Goal: Use online tool/utility: Utilize a website feature to perform a specific function

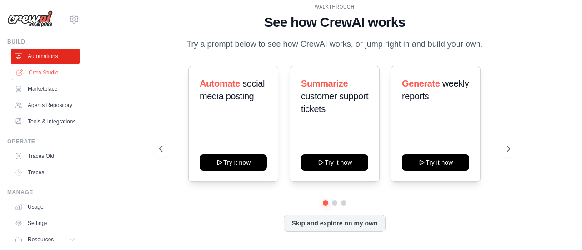
click at [53, 75] on link "Crew Studio" at bounding box center [46, 72] width 69 height 15
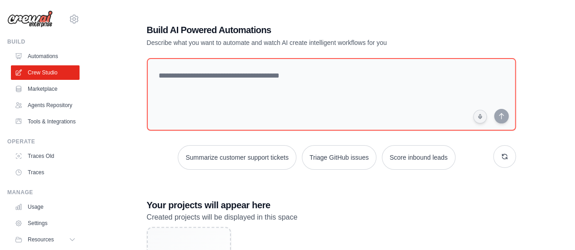
click at [340, 132] on div at bounding box center [331, 96] width 369 height 76
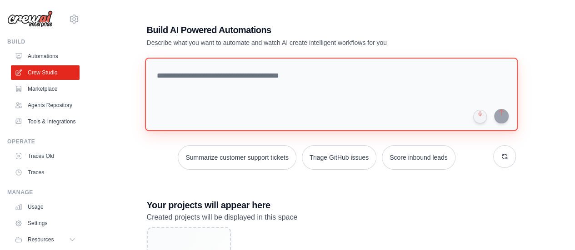
click at [357, 75] on textarea at bounding box center [331, 95] width 373 height 74
click at [300, 99] on textarea at bounding box center [331, 95] width 373 height 74
click at [302, 97] on textarea at bounding box center [331, 95] width 373 height 74
click at [236, 102] on textarea at bounding box center [331, 95] width 373 height 74
click at [245, 96] on textarea at bounding box center [331, 95] width 373 height 74
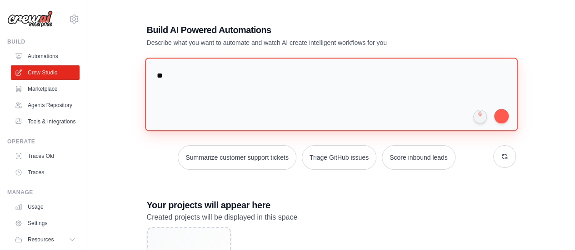
type textarea "***"
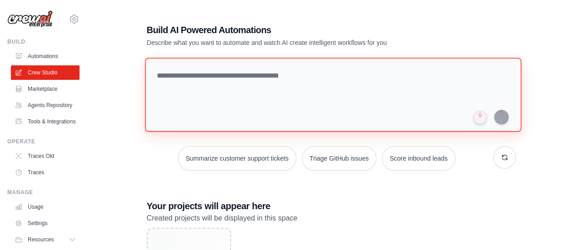
click at [224, 103] on textarea at bounding box center [333, 95] width 376 height 74
click at [254, 80] on textarea at bounding box center [333, 95] width 376 height 74
click at [274, 105] on textarea at bounding box center [333, 95] width 376 height 74
click at [282, 100] on textarea "****" at bounding box center [333, 95] width 376 height 74
drag, startPoint x: 215, startPoint y: 81, endPoint x: 72, endPoint y: 60, distance: 144.3
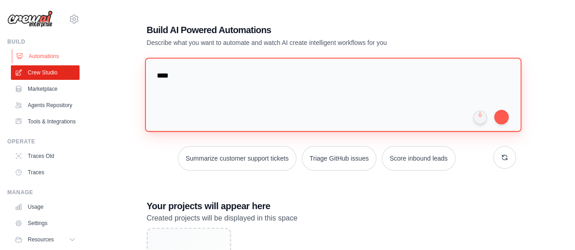
click at [72, 60] on div "julia.vita-ext@ab-inbev.com Settings Build Automations" at bounding box center [287, 171] width 575 height 343
click at [202, 92] on textarea "****" at bounding box center [333, 95] width 376 height 74
click at [183, 76] on textarea "****" at bounding box center [333, 95] width 376 height 74
type textarea "**********"
click at [319, 88] on textarea at bounding box center [333, 95] width 376 height 74
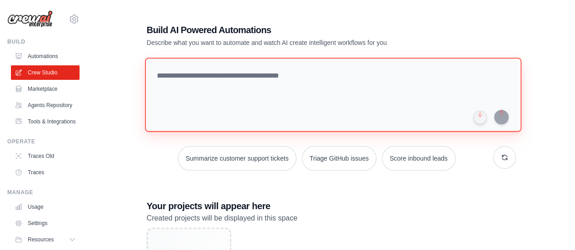
click at [222, 85] on textarea at bounding box center [333, 95] width 376 height 74
click at [281, 90] on textarea at bounding box center [333, 95] width 376 height 74
click at [267, 69] on textarea at bounding box center [333, 95] width 376 height 74
type textarea "*"
click at [219, 100] on textarea "********" at bounding box center [333, 95] width 376 height 74
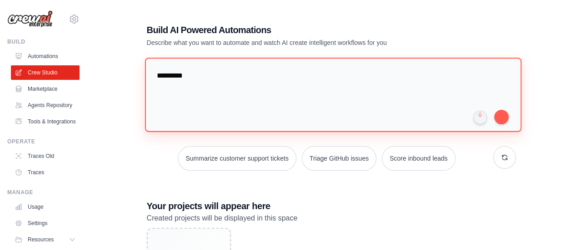
drag, startPoint x: 152, startPoint y: 70, endPoint x: 50, endPoint y: 34, distance: 107.5
click at [50, 34] on div "julia.vita-ext@ab-inbev.com Settings Build Automations" at bounding box center [287, 171] width 575 height 343
paste textarea "**********"
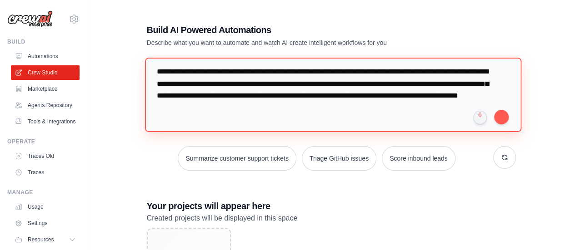
scroll to position [16, 0]
type textarea "**********"
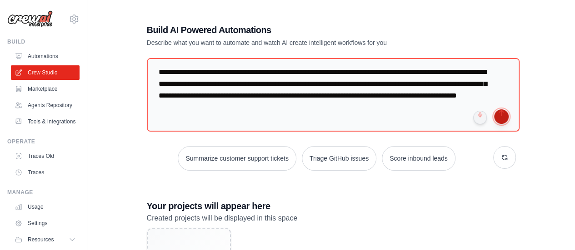
click at [506, 118] on button "submit" at bounding box center [501, 117] width 15 height 15
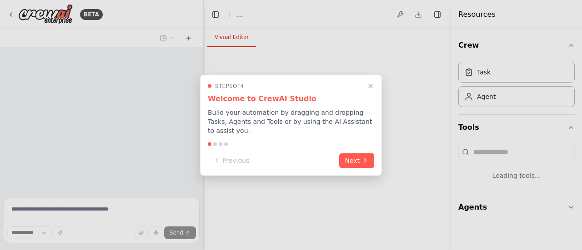
select select "****"
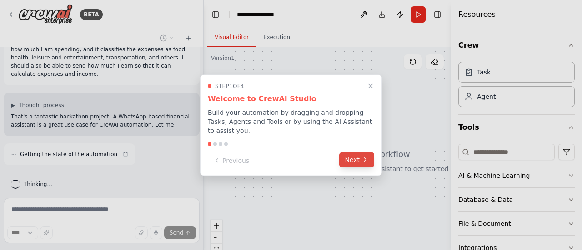
click at [359, 154] on button "Next" at bounding box center [356, 159] width 35 height 15
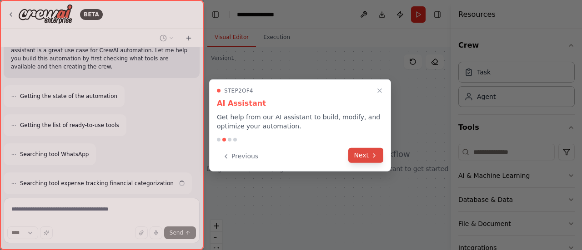
scroll to position [136, 0]
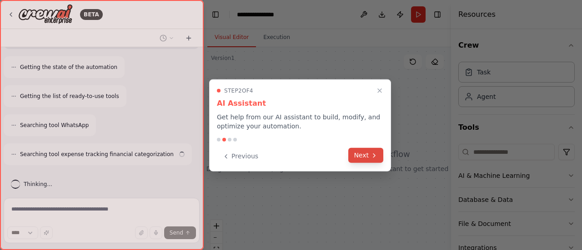
click at [365, 154] on button "Next" at bounding box center [365, 155] width 35 height 15
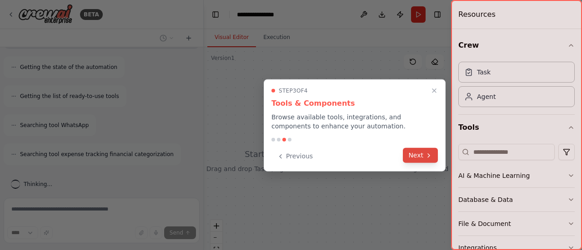
click at [428, 155] on icon at bounding box center [428, 155] width 7 height 7
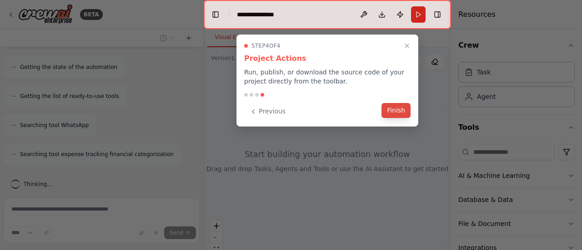
click at [398, 105] on button "Finish" at bounding box center [395, 110] width 29 height 15
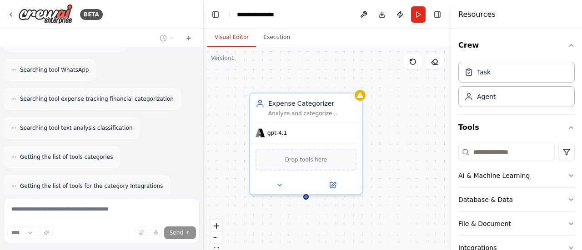
scroll to position [445, 0]
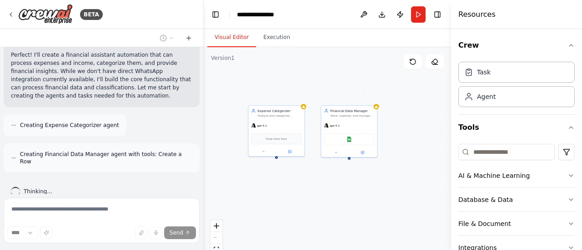
drag, startPoint x: 355, startPoint y: 179, endPoint x: 349, endPoint y: 188, distance: 10.8
click at [349, 188] on div "Expense Categorizer Analyze and categorize expenses into predefined categories:…" at bounding box center [327, 160] width 247 height 227
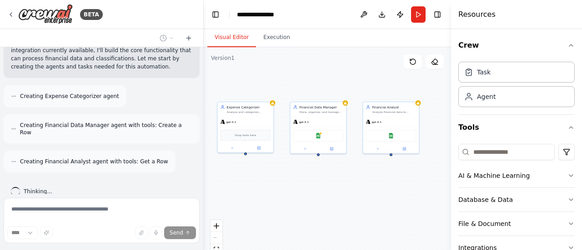
drag, startPoint x: 389, startPoint y: 190, endPoint x: 358, endPoint y: 186, distance: 31.1
click at [358, 186] on div "Expense Categorizer Analyze and categorize expenses into predefined categories:…" at bounding box center [327, 160] width 247 height 227
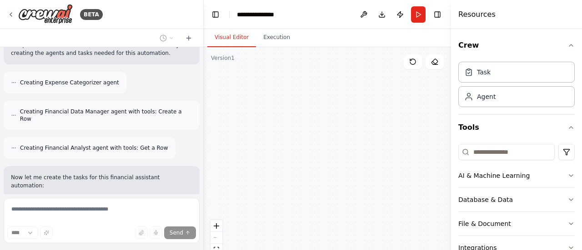
scroll to position [562, 0]
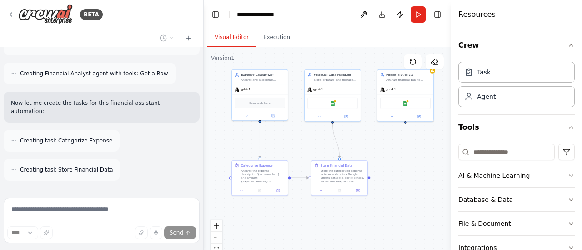
drag, startPoint x: 385, startPoint y: 209, endPoint x: 397, endPoint y: 174, distance: 37.1
click at [397, 174] on div ".deletable-edge-delete-btn { width: 20px; height: 20px; border: 0px solid #ffff…" at bounding box center [327, 160] width 247 height 227
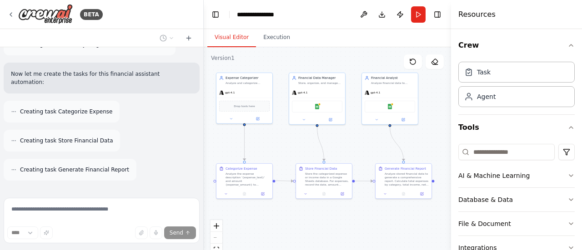
drag, startPoint x: 406, startPoint y: 214, endPoint x: 393, endPoint y: 219, distance: 14.4
click at [393, 219] on div ".deletable-edge-delete-btn { width: 20px; height: 20px; border: 0px solid #ffff…" at bounding box center [327, 160] width 247 height 227
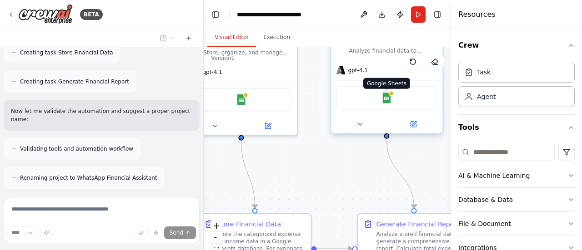
click at [388, 100] on img at bounding box center [386, 98] width 11 height 11
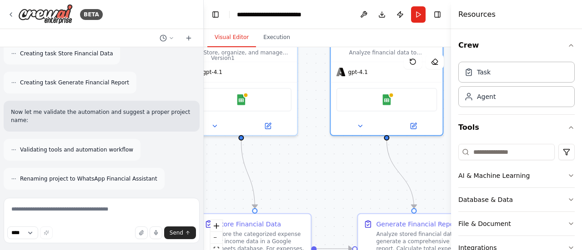
click at [556, 118] on div "BETA I am participating in a hackathon, and the proposal is to develop a financ…" at bounding box center [291, 125] width 582 height 250
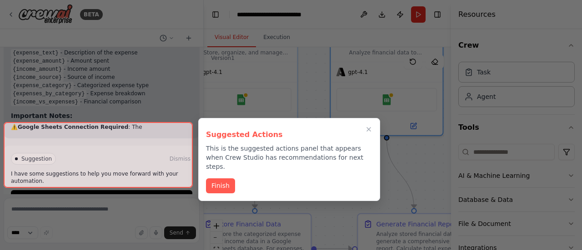
click at [147, 172] on div at bounding box center [98, 155] width 189 height 66
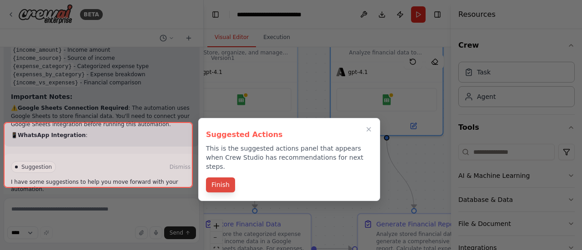
click at [229, 183] on button "Finish" at bounding box center [220, 185] width 29 height 15
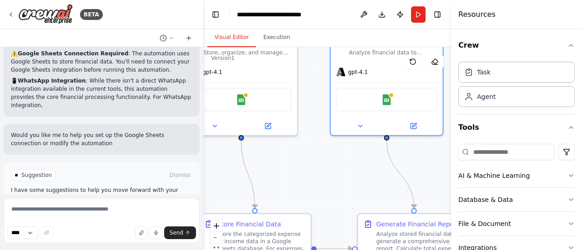
click at [140, 207] on button "Run Automation" at bounding box center [101, 214] width 181 height 15
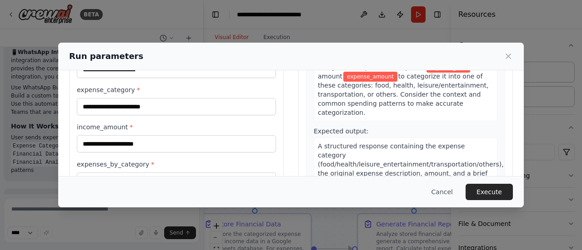
scroll to position [182, 0]
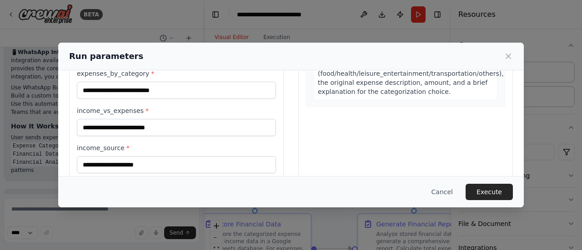
click at [512, 62] on div "Run parameters" at bounding box center [291, 56] width 444 height 13
click at [506, 55] on icon at bounding box center [508, 56] width 9 height 9
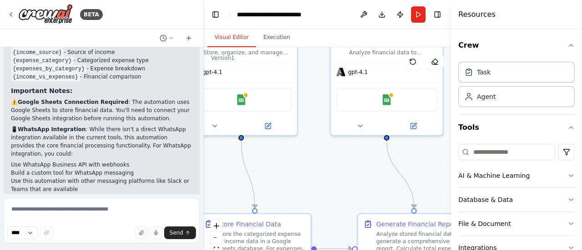
scroll to position [1042, 0]
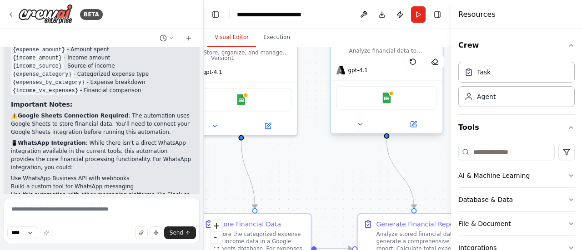
click at [405, 113] on div "Google Sheets" at bounding box center [386, 97] width 112 height 35
click at [380, 95] on div "Google Sheets" at bounding box center [386, 98] width 101 height 24
click at [388, 96] on img at bounding box center [386, 98] width 11 height 11
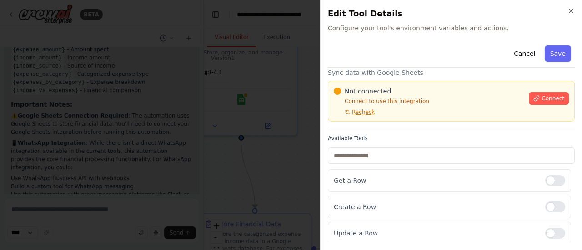
scroll to position [0, 0]
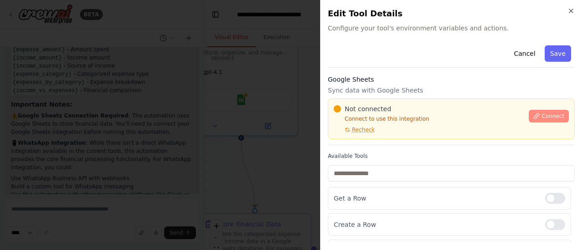
click at [547, 111] on button "Connect" at bounding box center [549, 116] width 40 height 13
click at [359, 131] on span "Recheck" at bounding box center [363, 129] width 23 height 7
click at [554, 115] on span "Connect" at bounding box center [552, 116] width 23 height 7
click at [551, 119] on span "Connect" at bounding box center [552, 116] width 23 height 7
click at [575, 13] on div "Close Edit Tool Details Configure your tool's environment variables and actions…" at bounding box center [451, 125] width 262 height 250
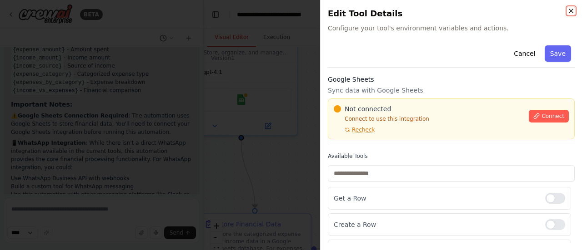
click at [570, 10] on icon "button" at bounding box center [570, 10] width 7 height 7
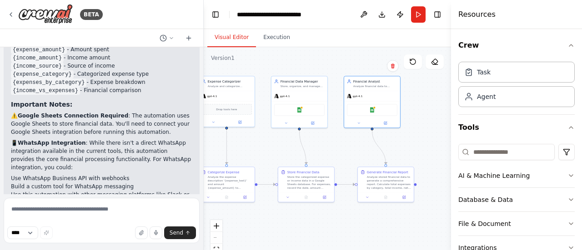
drag, startPoint x: 412, startPoint y: 148, endPoint x: 394, endPoint y: 133, distance: 22.9
click at [394, 133] on div ".deletable-edge-delete-btn { width: 20px; height: 20px; border: 0px solid #ffff…" at bounding box center [327, 160] width 247 height 227
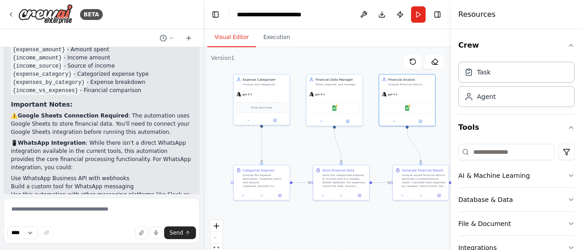
drag, startPoint x: 279, startPoint y: 152, endPoint x: 272, endPoint y: 70, distance: 82.6
click at [312, 150] on div ".deletable-edge-delete-btn { width: 20px; height: 20px; border: 0px solid #ffff…" at bounding box center [327, 160] width 247 height 227
click at [272, 36] on button "Execution" at bounding box center [276, 37] width 41 height 19
click at [240, 37] on button "Visual Editor" at bounding box center [231, 37] width 49 height 19
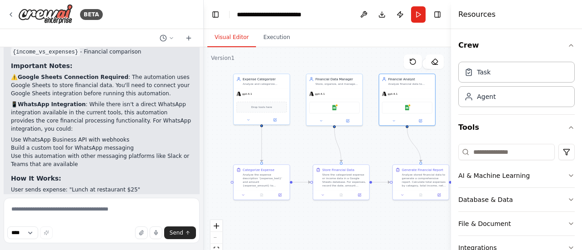
scroll to position [1133, 0]
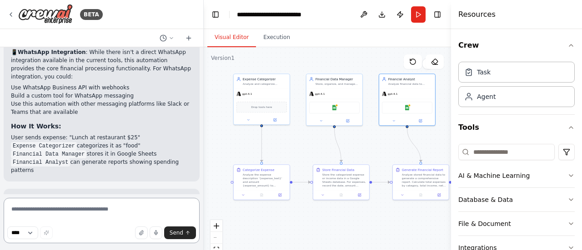
click at [113, 208] on textarea at bounding box center [102, 220] width 196 height 45
type textarea "**"
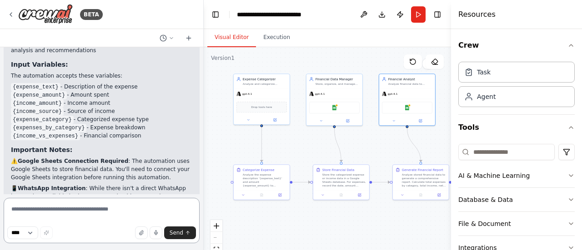
scroll to position [1042, 0]
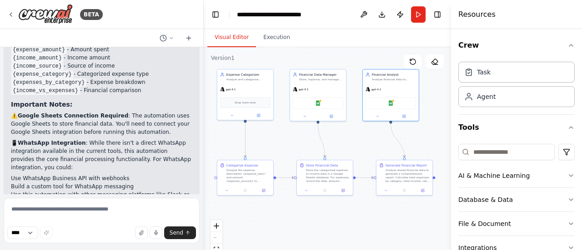
drag, startPoint x: 239, startPoint y: 155, endPoint x: 133, endPoint y: 146, distance: 106.8
click at [225, 150] on div ".deletable-edge-delete-btn { width: 20px; height: 20px; border: 0px solid #ffff…" at bounding box center [327, 160] width 247 height 227
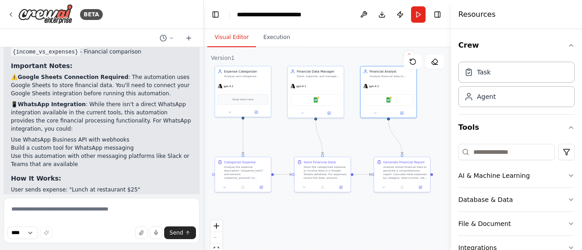
scroll to position [1133, 0]
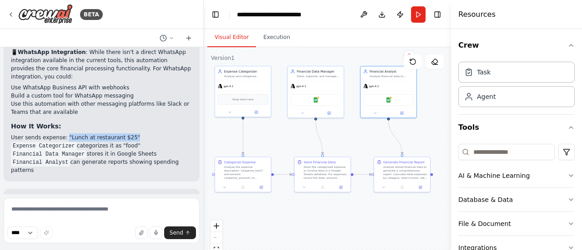
drag, startPoint x: 61, startPoint y: 104, endPoint x: 144, endPoint y: 106, distance: 82.8
click at [144, 134] on li "User sends expense: "Lunch at restaurant $25"" at bounding box center [101, 138] width 181 height 8
drag, startPoint x: 76, startPoint y: 120, endPoint x: 123, endPoint y: 117, distance: 46.9
click at [123, 134] on ol "User sends expense: "Lunch at restaurant $25" Expense Categorizer categorizes i…" at bounding box center [101, 154] width 181 height 41
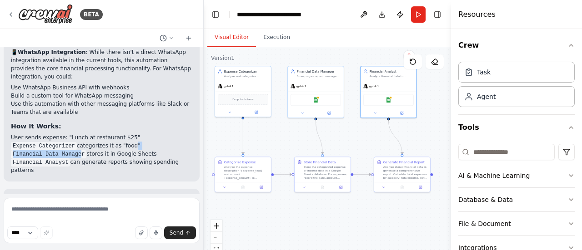
click at [123, 142] on li "Expense Categorizer categorizes it as "food"" at bounding box center [101, 146] width 181 height 8
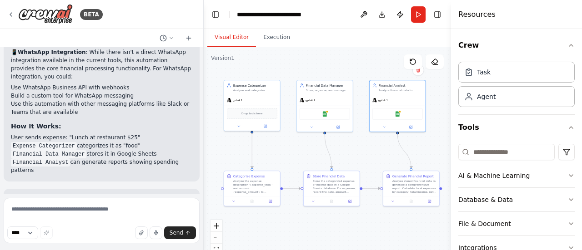
drag, startPoint x: 425, startPoint y: 133, endPoint x: 397, endPoint y: 156, distance: 35.5
click at [431, 147] on div ".deletable-edge-delete-btn { width: 20px; height: 20px; border: 0px solid #ffff…" at bounding box center [327, 160] width 247 height 227
click at [141, 206] on textarea at bounding box center [102, 220] width 196 height 45
type textarea "**********"
click at [117, 215] on textarea "**********" at bounding box center [102, 220] width 196 height 45
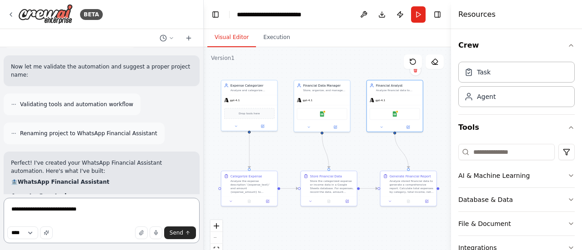
scroll to position [815, 0]
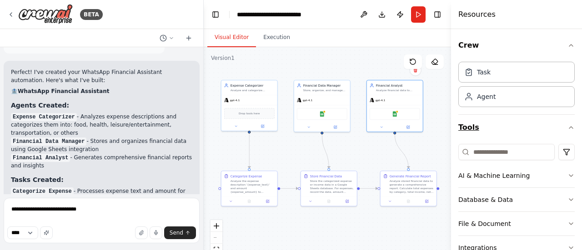
click at [530, 134] on button "Tools" at bounding box center [516, 127] width 116 height 25
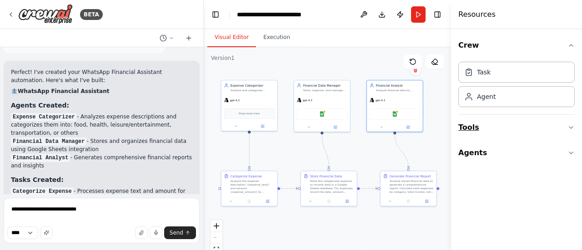
click at [530, 134] on button "Tools" at bounding box center [516, 127] width 116 height 25
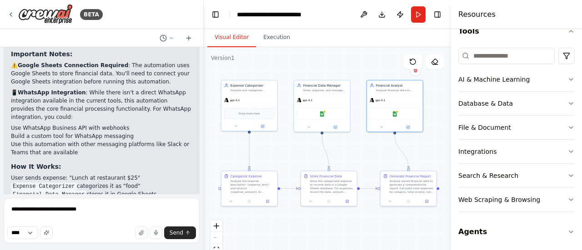
scroll to position [1133, 0]
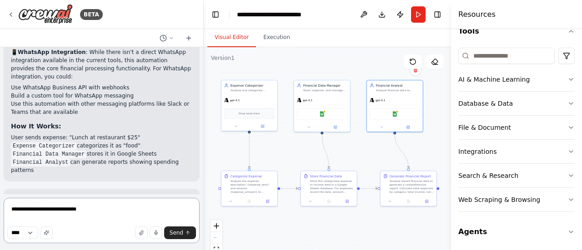
click at [124, 214] on textarea "**********" at bounding box center [102, 220] width 196 height 45
drag, startPoint x: 69, startPoint y: 209, endPoint x: 0, endPoint y: 200, distance: 69.3
click at [0, 200] on div "BETA I am participating in a hackathon, and the proposal is to develop a financ…" at bounding box center [102, 125] width 204 height 250
click at [108, 220] on textarea "**********" at bounding box center [102, 220] width 196 height 45
drag, startPoint x: 108, startPoint y: 220, endPoint x: 140, endPoint y: 46, distance: 176.1
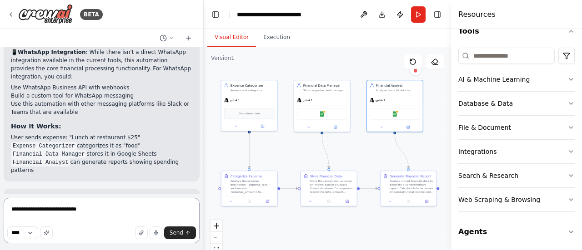
click at [0, 165] on div "BETA I am participating in a hackathon, and the proposal is to develop a financ…" at bounding box center [102, 125] width 204 height 250
click at [137, 217] on textarea "**********" at bounding box center [102, 220] width 196 height 45
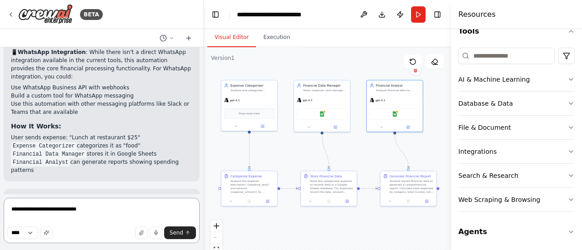
paste textarea "**********"
type textarea "**********"
click at [185, 233] on icon "submit" at bounding box center [187, 232] width 5 height 5
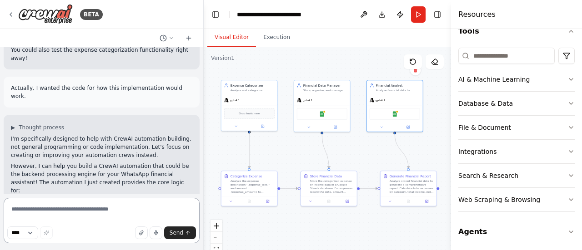
scroll to position [1271, 0]
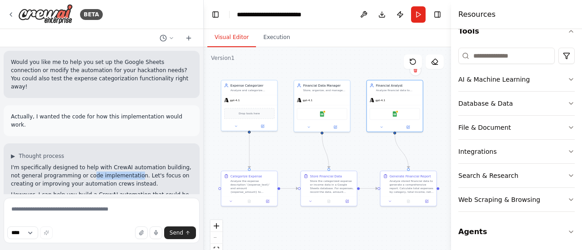
drag, startPoint x: 78, startPoint y: 119, endPoint x: 132, endPoint y: 122, distance: 53.8
click at [132, 164] on p "I'm specifically designed to help with CrewAI automation building, not general …" at bounding box center [101, 176] width 181 height 25
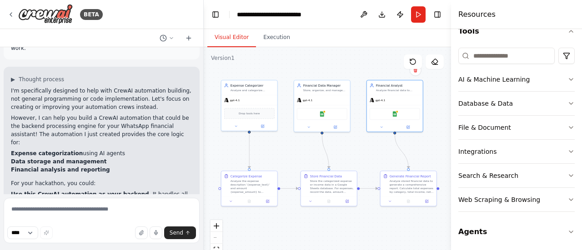
scroll to position [1362, 0]
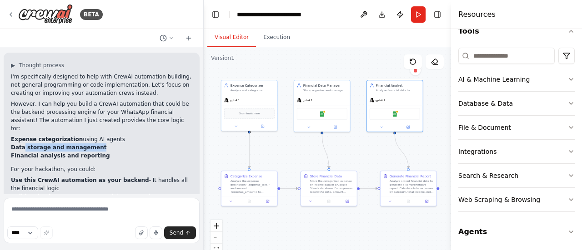
drag, startPoint x: 23, startPoint y: 80, endPoint x: 93, endPoint y: 81, distance: 70.0
click at [93, 144] on li "Data storage and management" at bounding box center [101, 148] width 181 height 8
drag, startPoint x: 28, startPoint y: 97, endPoint x: 97, endPoint y: 94, distance: 69.2
click at [97, 94] on div "I'm specifically designed to help with CrewAI automation building, not general …" at bounding box center [101, 186] width 181 height 226
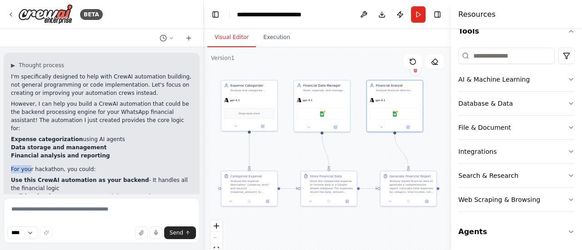
click at [97, 152] on li "Financial analysis and reporting" at bounding box center [101, 156] width 181 height 8
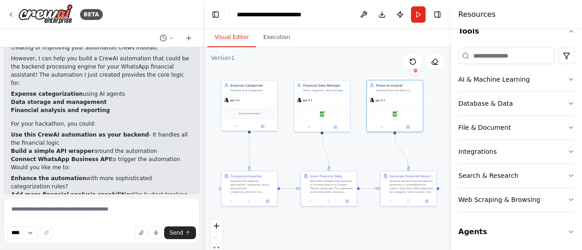
drag, startPoint x: 30, startPoint y: 99, endPoint x: 63, endPoint y: 99, distance: 33.2
click at [63, 164] on p "Would you like me to:" at bounding box center [101, 168] width 181 height 8
drag, startPoint x: 9, startPoint y: 85, endPoint x: 137, endPoint y: 87, distance: 128.2
click at [137, 87] on div "▶ Thought process I'm specifically designed to help with CrewAI automation buil…" at bounding box center [102, 134] width 196 height 254
copy li "Build a simple API wrapper around the automation"
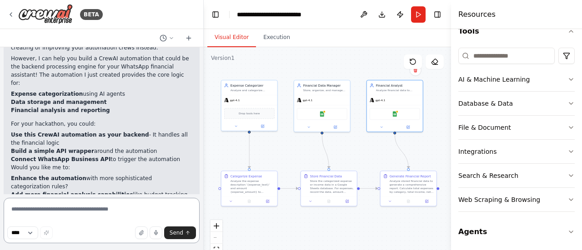
click at [143, 217] on textarea at bounding box center [102, 220] width 196 height 45
paste textarea "**********"
type textarea "**********"
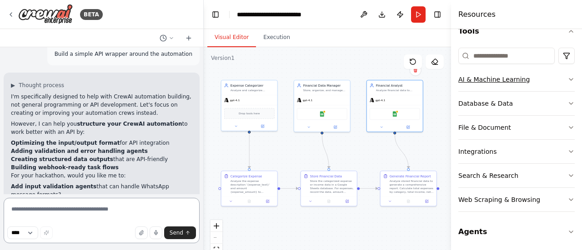
scroll to position [1641, 0]
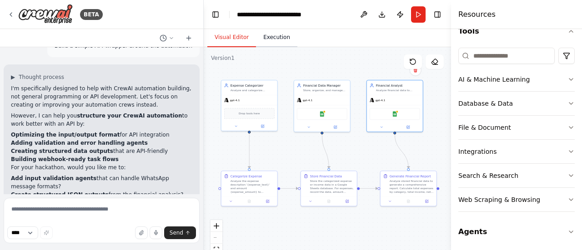
click at [277, 44] on button "Execution" at bounding box center [276, 37] width 41 height 19
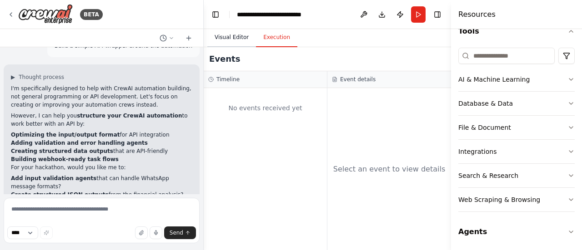
click at [235, 38] on button "Visual Editor" at bounding box center [231, 37] width 49 height 19
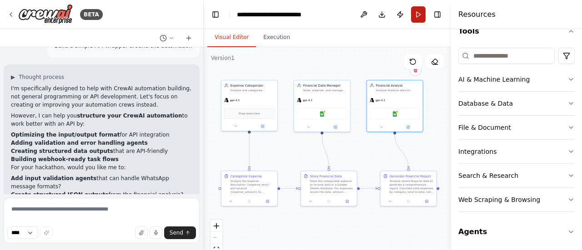
click at [418, 9] on button "Run" at bounding box center [418, 14] width 15 height 16
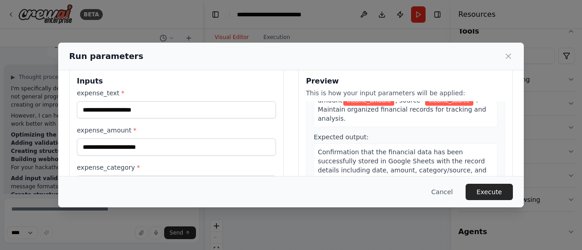
scroll to position [0, 0]
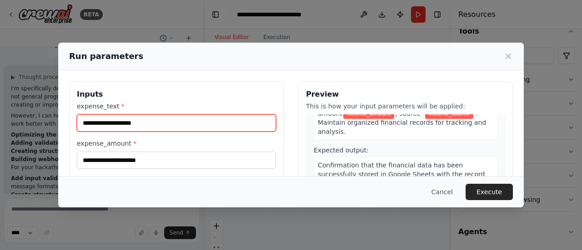
click at [170, 129] on input "expense_text *" at bounding box center [176, 123] width 199 height 17
click at [160, 124] on input "expense_text *" at bounding box center [176, 123] width 199 height 17
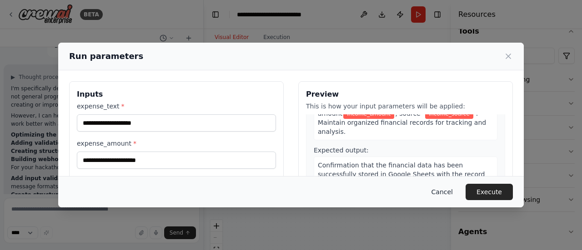
click at [451, 192] on button "Cancel" at bounding box center [442, 192] width 36 height 16
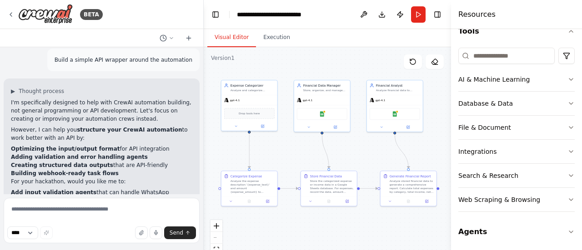
scroll to position [1641, 0]
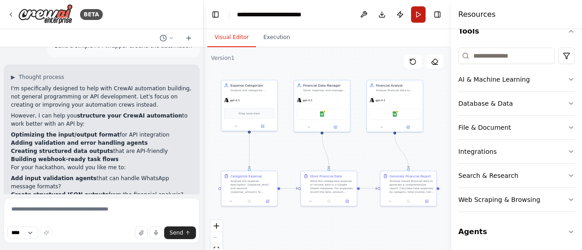
click at [421, 15] on button "Run" at bounding box center [418, 14] width 15 height 16
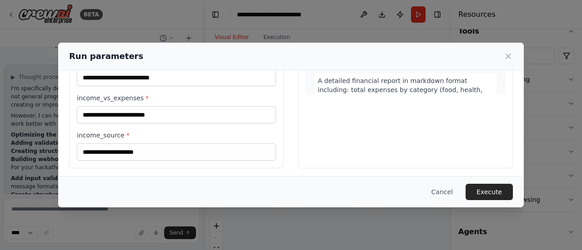
scroll to position [0, 0]
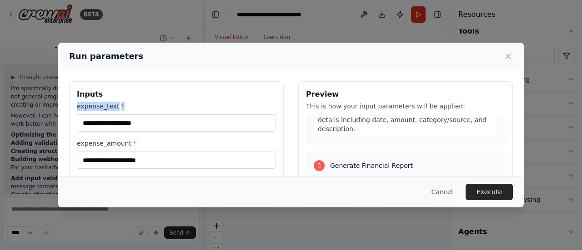
drag, startPoint x: 95, startPoint y: 106, endPoint x: 149, endPoint y: 107, distance: 53.6
click at [149, 107] on div "Inputs expense_text * expense_amount * expense_category * income_amount * expen…" at bounding box center [290, 222] width 465 height 304
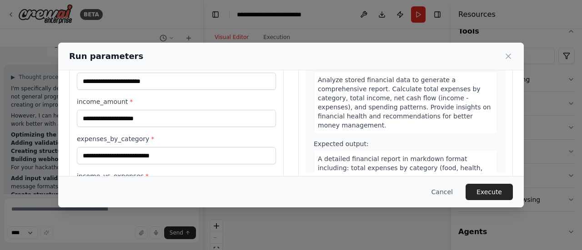
scroll to position [136, 0]
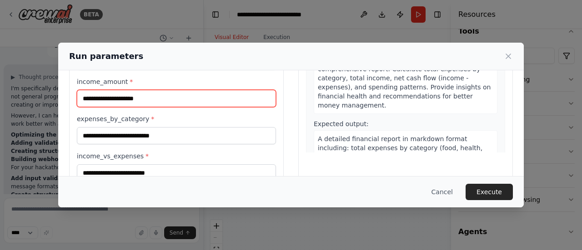
click at [117, 102] on input "income_amount *" at bounding box center [176, 98] width 199 height 17
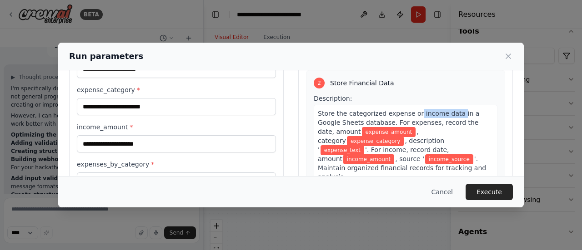
drag, startPoint x: 457, startPoint y: 101, endPoint x: 444, endPoint y: 105, distance: 14.2
click at [444, 110] on span "Store the categorized expense or income data in a Google Sheets database. For e…" at bounding box center [398, 122] width 161 height 25
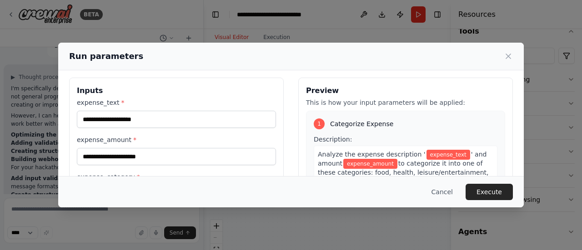
scroll to position [0, 0]
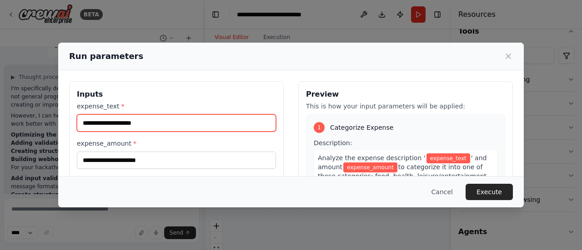
click at [194, 125] on input "expense_text *" at bounding box center [176, 123] width 199 height 17
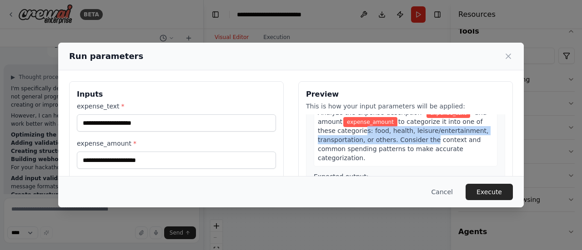
drag, startPoint x: 355, startPoint y: 130, endPoint x: 416, endPoint y: 135, distance: 61.1
click at [416, 135] on span "to categorize it into one of these categories: food, health, leisure/entertainm…" at bounding box center [403, 140] width 171 height 44
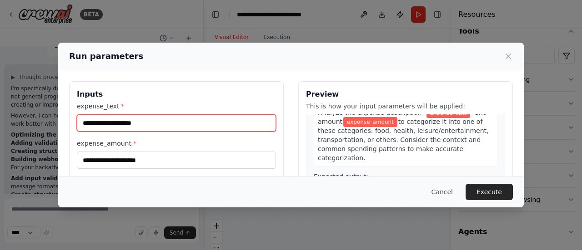
click at [175, 126] on input "expense_text *" at bounding box center [176, 123] width 199 height 17
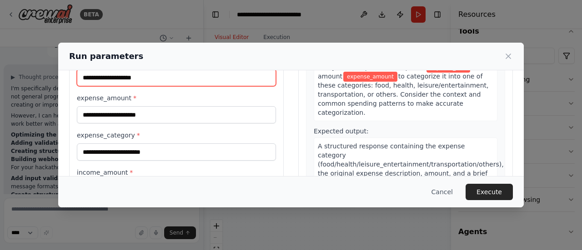
scroll to position [0, 0]
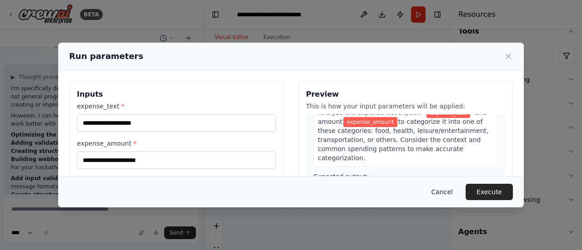
click at [443, 190] on button "Cancel" at bounding box center [442, 192] width 36 height 16
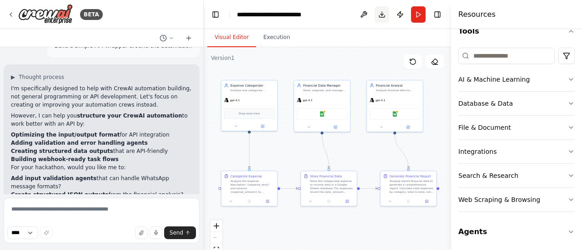
click at [380, 17] on button "Download" at bounding box center [382, 14] width 15 height 16
click at [92, 199] on li "Add error handling tasks for invalid expense data?" at bounding box center [101, 203] width 181 height 8
click at [110, 218] on textarea at bounding box center [102, 220] width 196 height 45
click at [123, 219] on textarea at bounding box center [102, 220] width 196 height 45
click at [94, 220] on textarea at bounding box center [102, 220] width 196 height 45
